Goal: Task Accomplishment & Management: Use online tool/utility

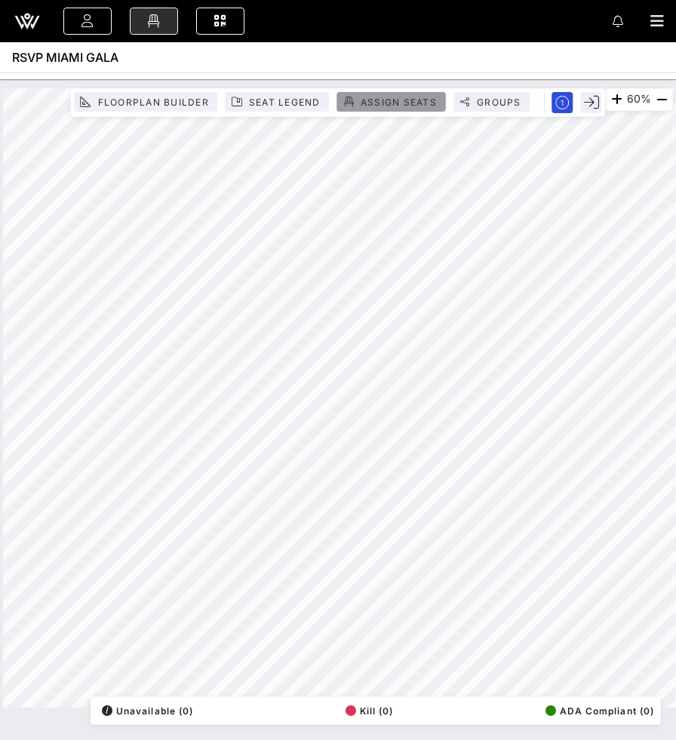
click at [392, 104] on span "Assign Seats" at bounding box center [398, 102] width 77 height 11
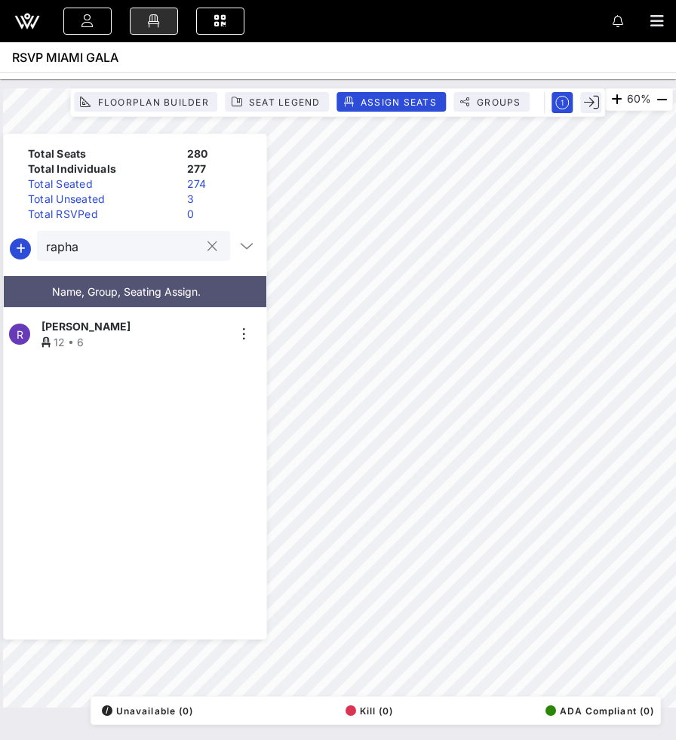
click at [141, 250] on input "rapha" at bounding box center [123, 246] width 154 height 20
type input "[PERSON_NAME]"
click at [142, 334] on div "6 • 8" at bounding box center [133, 342] width 185 height 16
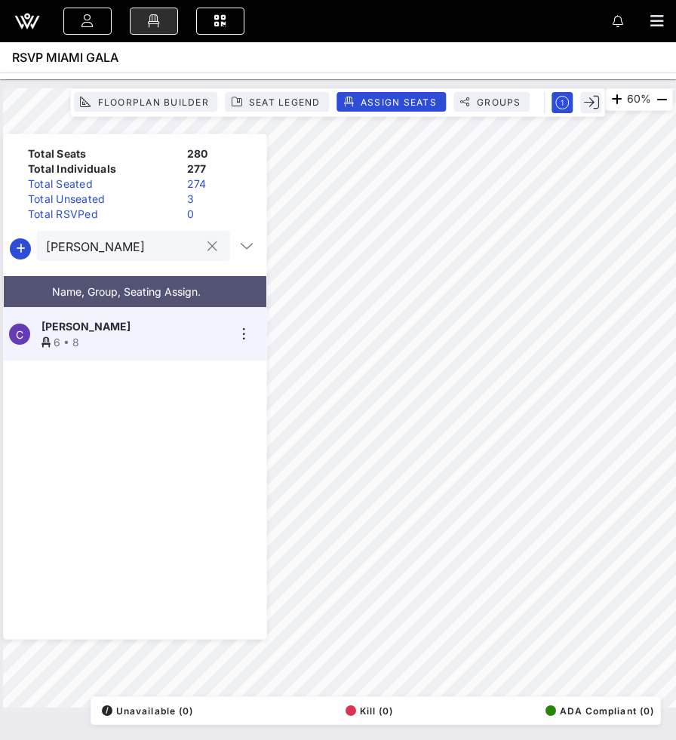
click at [205, 231] on div "[PERSON_NAME]" at bounding box center [133, 246] width 193 height 30
click at [207, 251] on button "clear icon" at bounding box center [212, 246] width 10 height 15
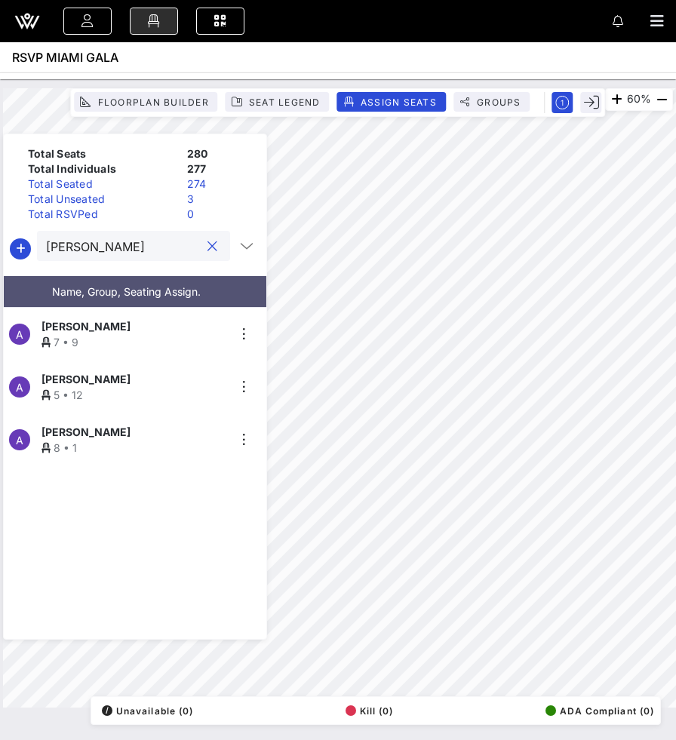
type input "[PERSON_NAME]"
click at [175, 327] on div "[PERSON_NAME]" at bounding box center [133, 326] width 185 height 16
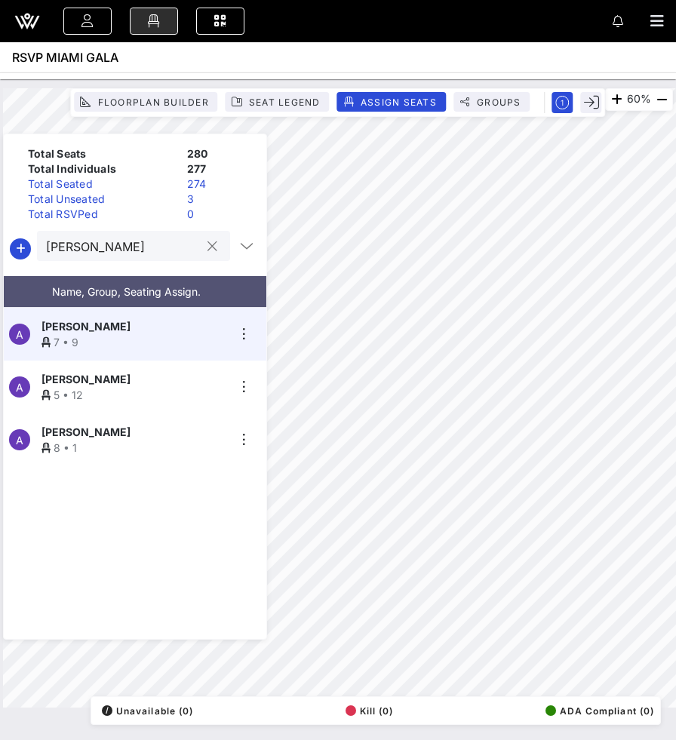
click at [210, 250] on button "clear icon" at bounding box center [212, 246] width 10 height 15
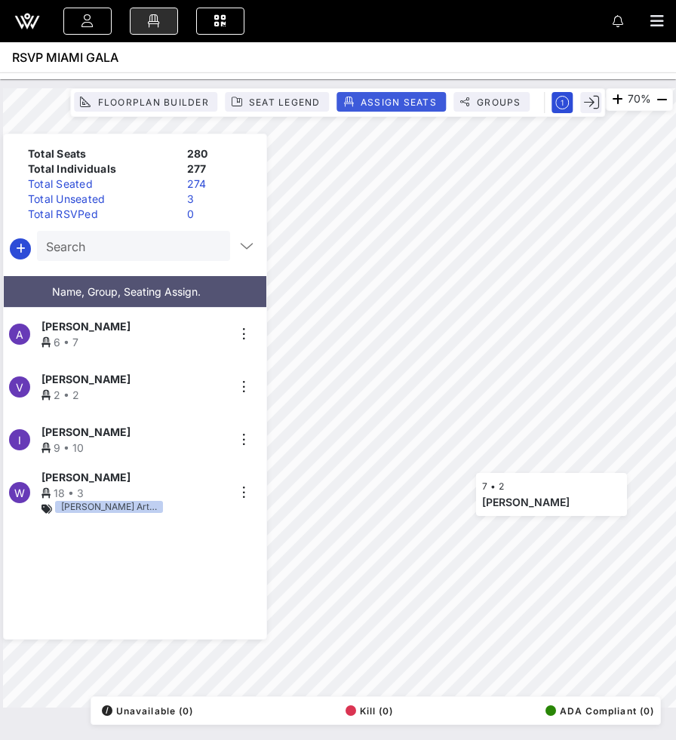
scroll to position [10608, 0]
